Goal: Navigation & Orientation: Find specific page/section

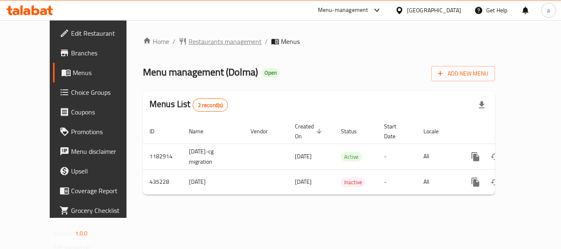
click at [201, 42] on span "Restaurants management" at bounding box center [224, 42] width 73 height 10
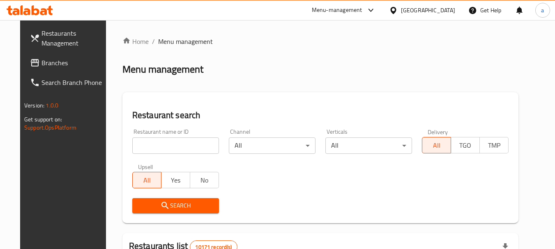
click at [26, 53] on link "Branches" at bounding box center [67, 63] width 89 height 20
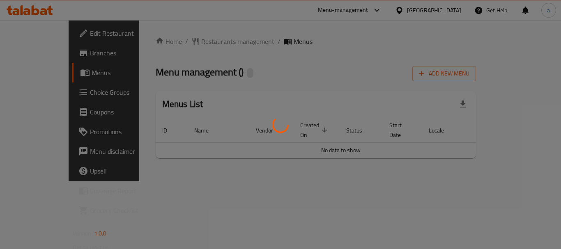
click at [206, 40] on div at bounding box center [280, 124] width 561 height 249
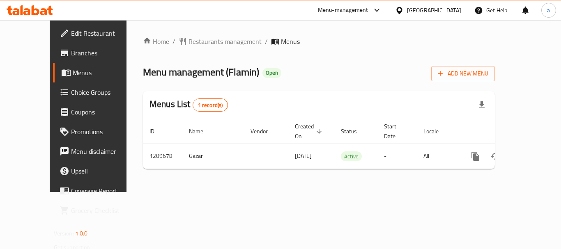
click at [206, 41] on span "Restaurants management" at bounding box center [224, 42] width 73 height 10
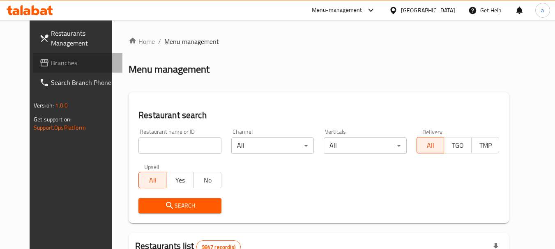
click at [67, 61] on span "Branches" at bounding box center [83, 63] width 65 height 10
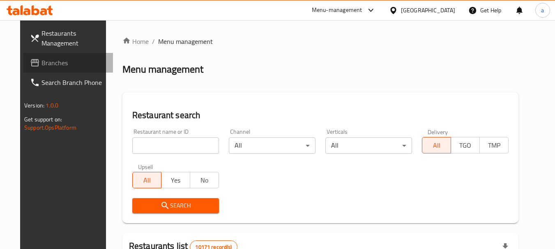
click at [41, 64] on span "Branches" at bounding box center [73, 63] width 65 height 10
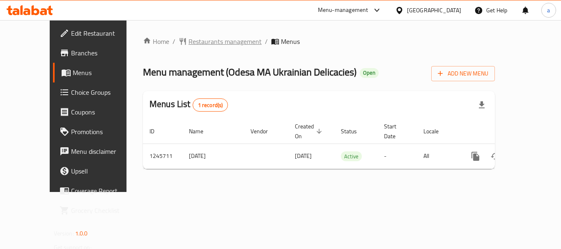
click at [206, 37] on span "Restaurants management" at bounding box center [224, 42] width 73 height 10
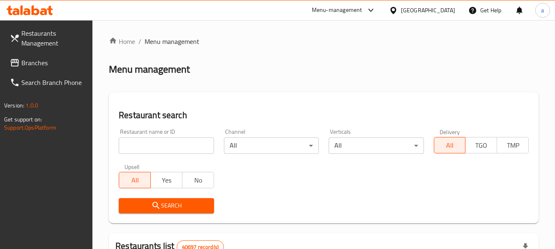
click at [35, 56] on link "Branches" at bounding box center [47, 63] width 89 height 20
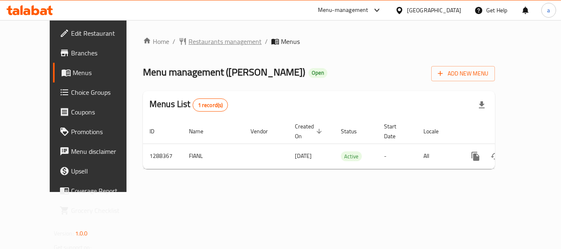
click at [207, 37] on span "Restaurants management" at bounding box center [224, 42] width 73 height 10
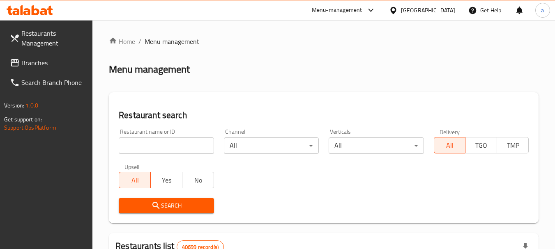
click at [45, 59] on span "Branches" at bounding box center [53, 63] width 65 height 10
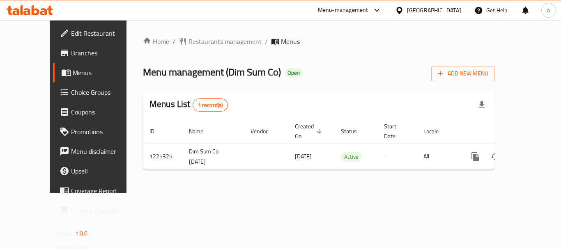
click at [194, 34] on div "Home / Restaurants management / Menus Menu management ( Dim Sum Co ) Open Add N…" at bounding box center [318, 106] width 385 height 173
click at [188, 39] on span "Restaurants management" at bounding box center [224, 42] width 73 height 10
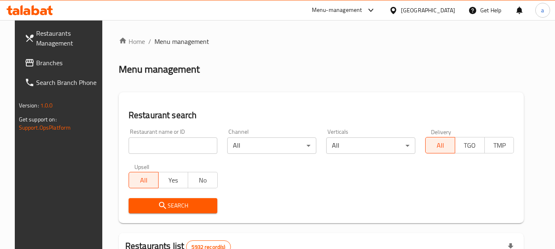
drag, startPoint x: 60, startPoint y: 63, endPoint x: 53, endPoint y: 61, distance: 7.2
click at [60, 63] on span "Branches" at bounding box center [68, 63] width 65 height 10
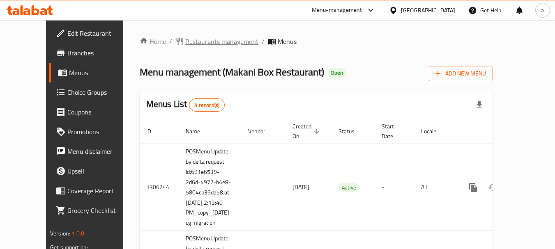
click at [202, 42] on span "Restaurants management" at bounding box center [221, 42] width 73 height 10
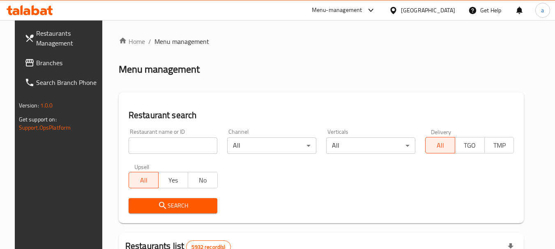
click at [155, 150] on input "search" at bounding box center [172, 146] width 89 height 16
paste input "627203"
type input "627203"
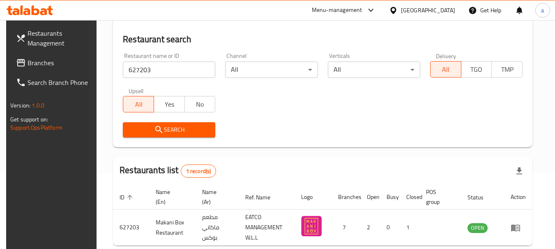
scroll to position [117, 0]
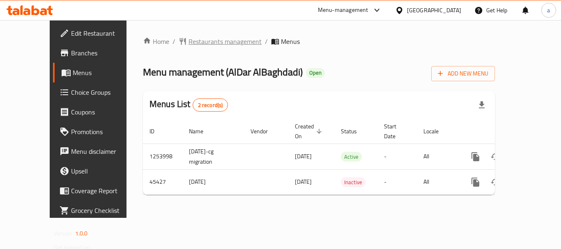
click at [196, 40] on span "Restaurants management" at bounding box center [224, 42] width 73 height 10
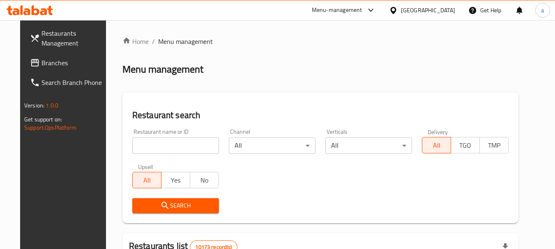
click at [41, 55] on link "Branches" at bounding box center [67, 63] width 89 height 20
